Goal: Information Seeking & Learning: Learn about a topic

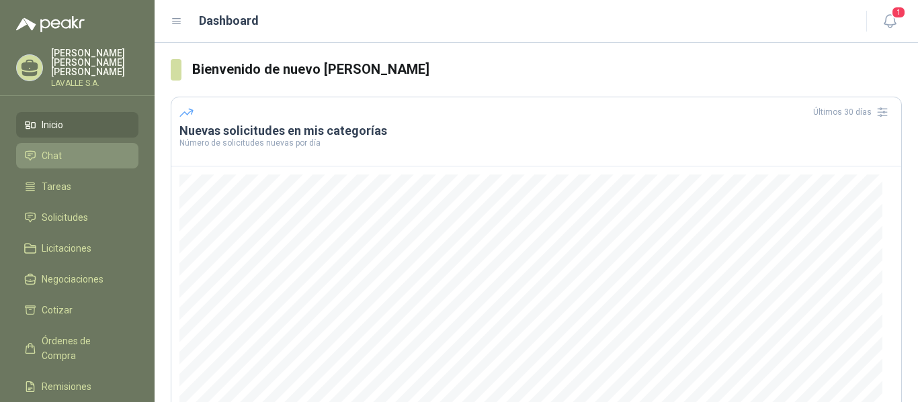
click at [49, 148] on span "Chat" at bounding box center [52, 155] width 20 height 15
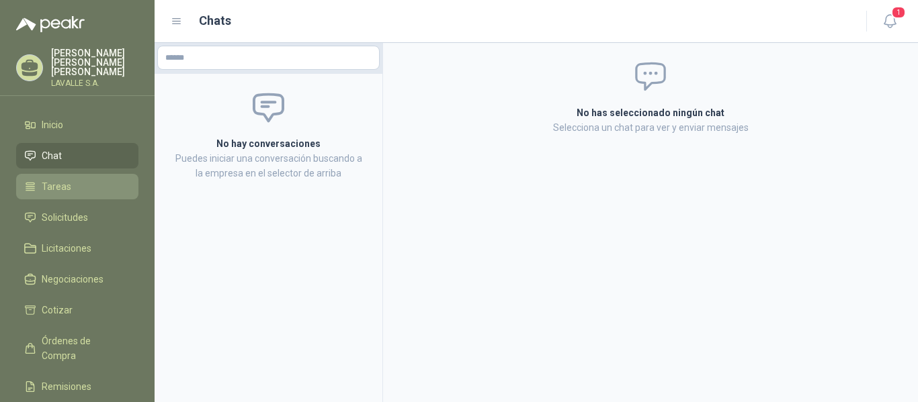
click at [58, 179] on span "Tareas" at bounding box center [57, 186] width 30 height 15
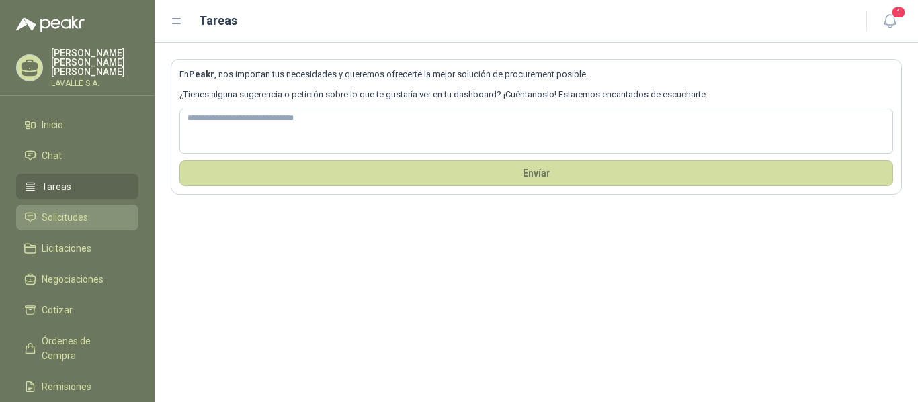
click at [60, 214] on span "Solicitudes" at bounding box center [65, 217] width 46 height 15
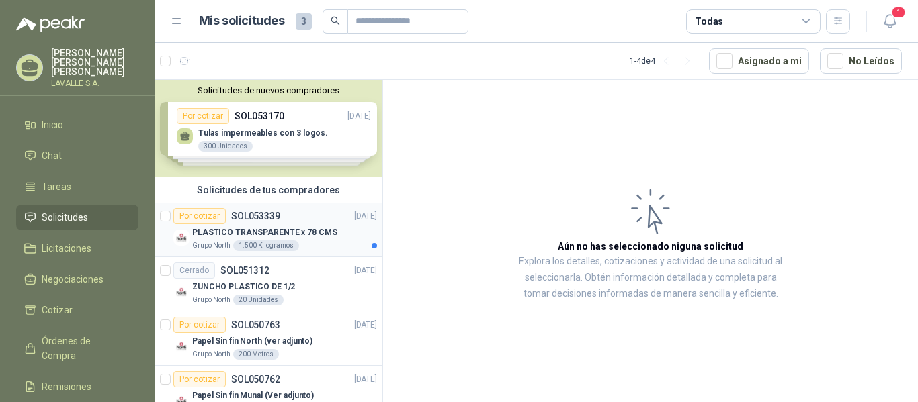
click at [210, 239] on div "PLASTICO TRANSPARENTE x 78 CMS" at bounding box center [284, 232] width 185 height 16
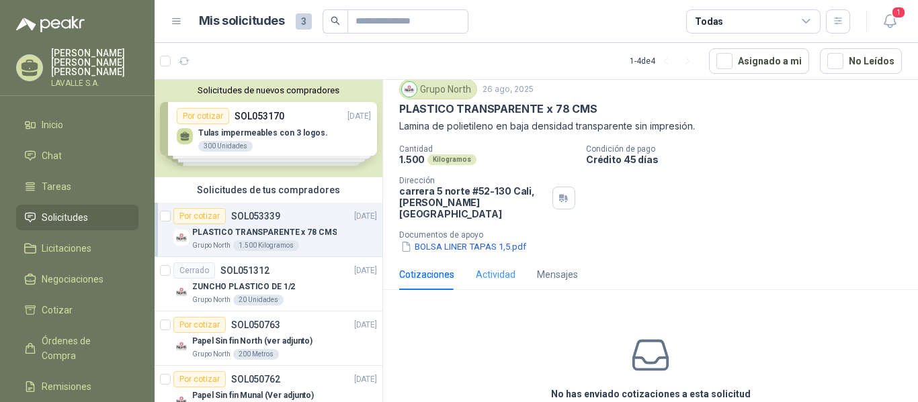
scroll to position [67, 0]
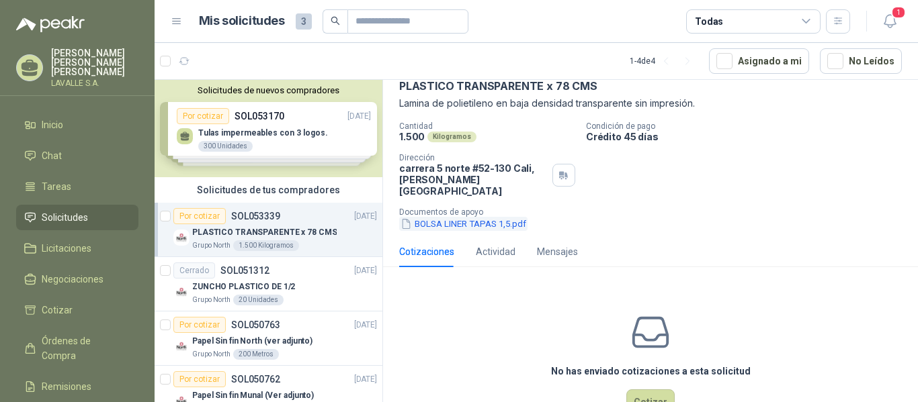
click at [484, 217] on button "BOLSA LINER TAPAS 1,5.pdf" at bounding box center [463, 224] width 128 height 14
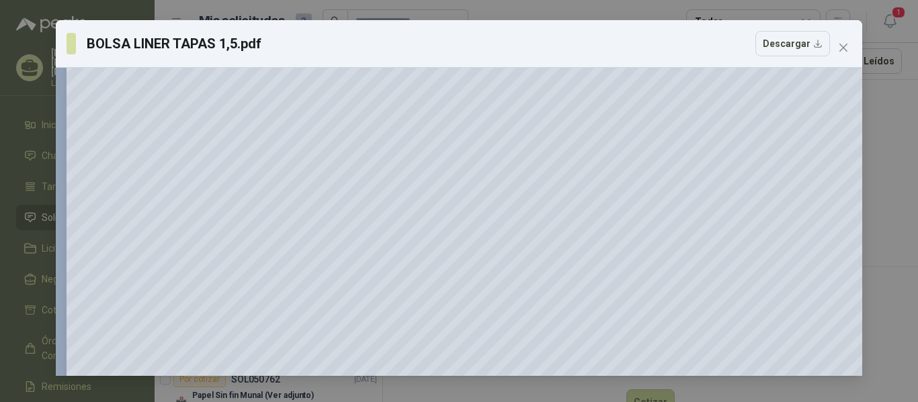
scroll to position [269, 0]
click at [841, 44] on icon "close" at bounding box center [843, 47] width 11 height 11
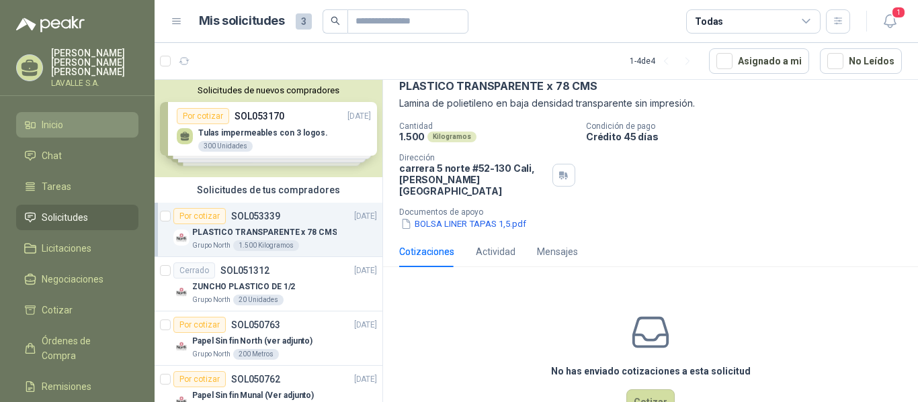
click at [84, 120] on li "Inicio" at bounding box center [77, 125] width 106 height 15
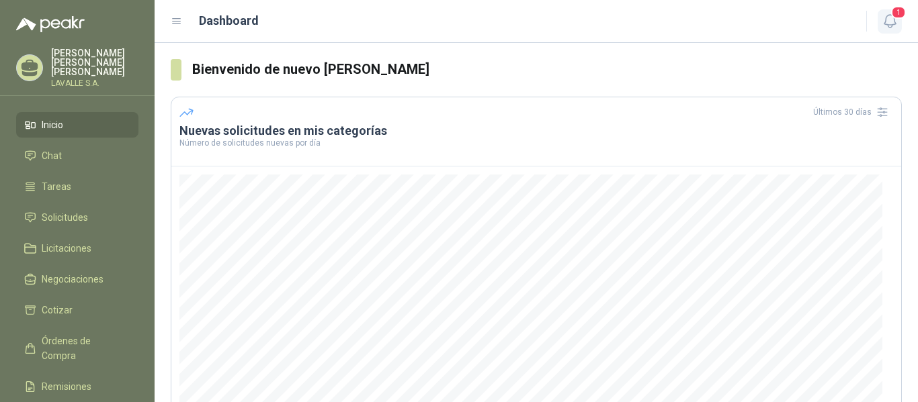
click at [898, 22] on icon "button" at bounding box center [890, 21] width 17 height 17
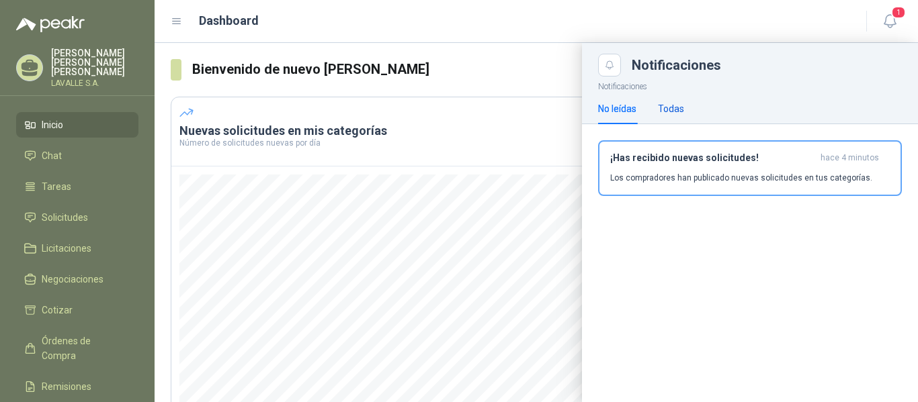
click at [670, 114] on div "Todas" at bounding box center [671, 108] width 26 height 15
click at [615, 112] on div "No leídas" at bounding box center [617, 108] width 38 height 15
click at [654, 177] on p "Los compradores han publicado nuevas solicitudes en tus categorías." at bounding box center [741, 178] width 262 height 12
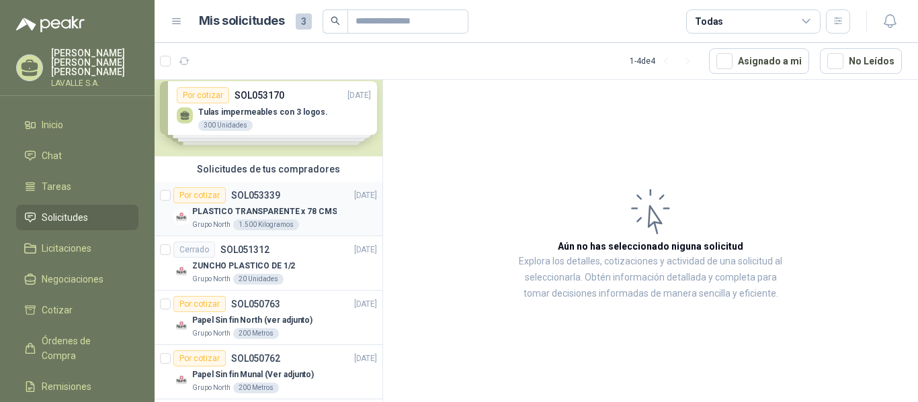
scroll to position [32, 0]
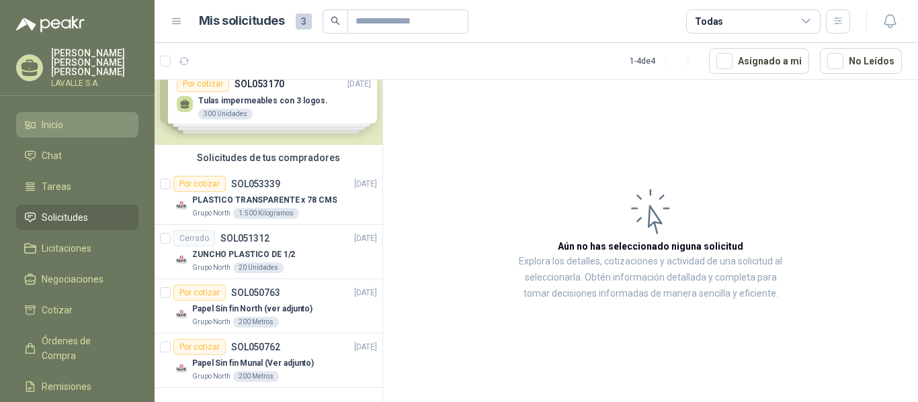
click at [78, 118] on li "Inicio" at bounding box center [77, 125] width 106 height 15
